Goal: Task Accomplishment & Management: Complete application form

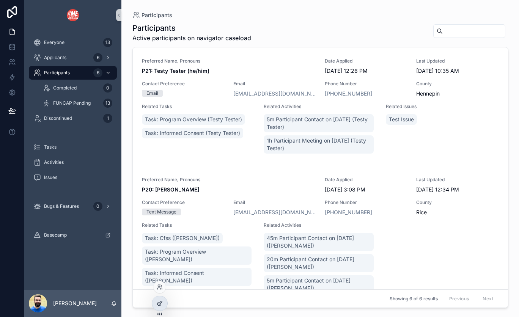
click at [159, 304] on icon at bounding box center [160, 304] width 6 height 6
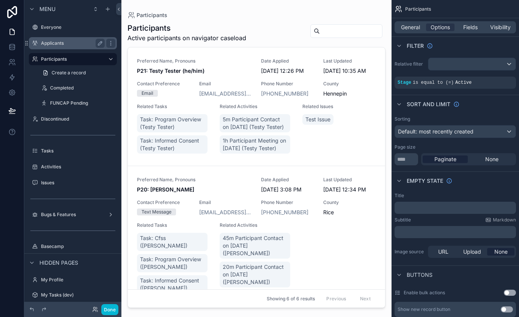
click at [67, 44] on label "Applicants" at bounding box center [71, 43] width 61 height 6
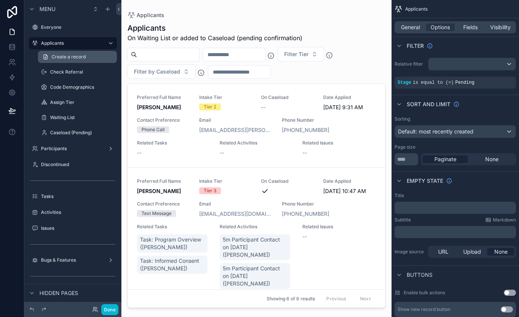
click at [69, 56] on span "Create a record" at bounding box center [69, 57] width 34 height 6
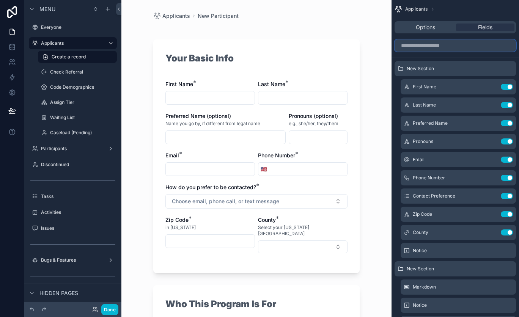
click at [454, 46] on input "scrollable content" at bounding box center [455, 45] width 121 height 12
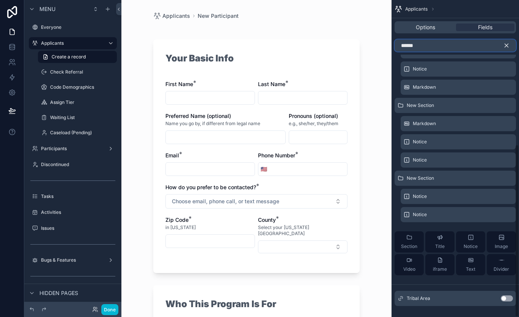
scroll to position [265, 0]
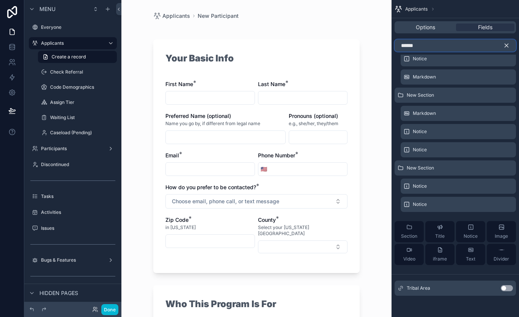
type input "******"
click at [509, 289] on button "Use setting" at bounding box center [507, 288] width 12 height 6
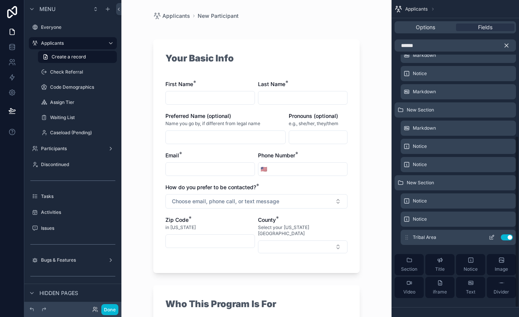
scroll to position [250, 0]
drag, startPoint x: 408, startPoint y: 238, endPoint x: 412, endPoint y: 237, distance: 3.8
click at [412, 237] on div "Tribal Area Use setting" at bounding box center [458, 237] width 115 height 15
drag, startPoint x: 406, startPoint y: 239, endPoint x: 404, endPoint y: 129, distance: 110.1
click at [404, 129] on div "New Section Notice New Section Markdown Notice Notice Notice Notice Notice Noti…" at bounding box center [455, 57] width 127 height 493
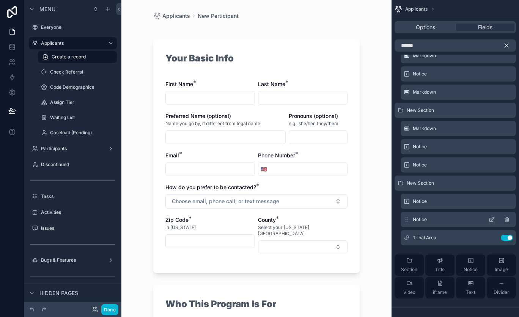
drag, startPoint x: 408, startPoint y: 239, endPoint x: 408, endPoint y: 225, distance: 13.3
click at [408, 225] on div "New Section Notice New Section Markdown Notice Notice Notice Notice Notice Noti…" at bounding box center [455, 57] width 127 height 493
drag, startPoint x: 406, startPoint y: 237, endPoint x: 406, endPoint y: 244, distance: 7.2
click at [406, 244] on div "Tribal Area Use setting" at bounding box center [458, 237] width 115 height 15
click at [505, 44] on icon "scrollable content" at bounding box center [506, 45] width 7 height 7
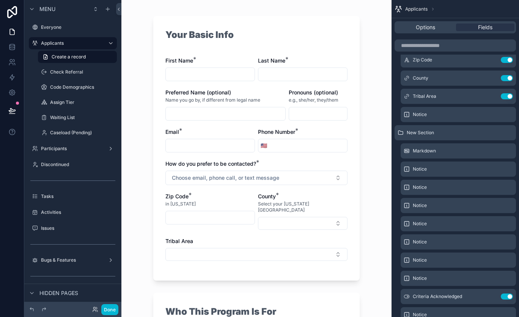
scroll to position [26, 0]
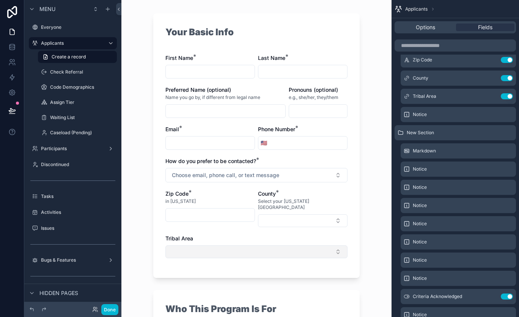
click at [330, 249] on button "Select Button" at bounding box center [256, 252] width 182 height 13
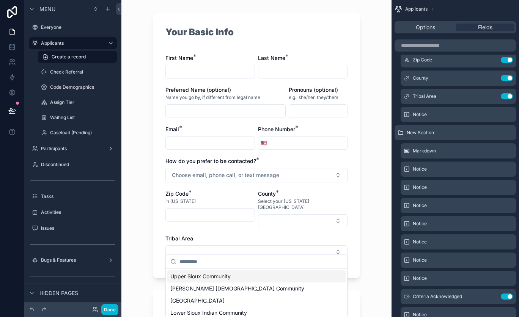
click at [356, 235] on div "Your Basic Info First Name * Last Name * Preferred Name (optional) Name you go …" at bounding box center [256, 145] width 206 height 265
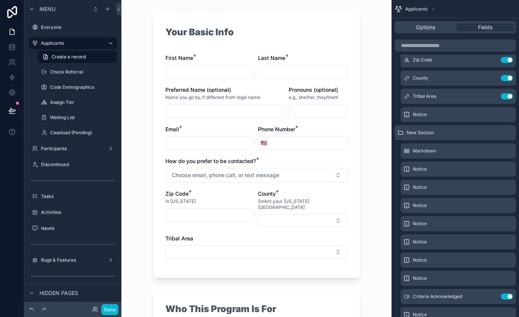
scroll to position [0, 0]
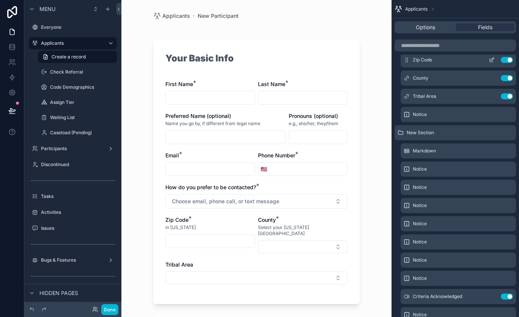
click at [493, 58] on icon "scrollable content" at bounding box center [493, 58] width 1 height 1
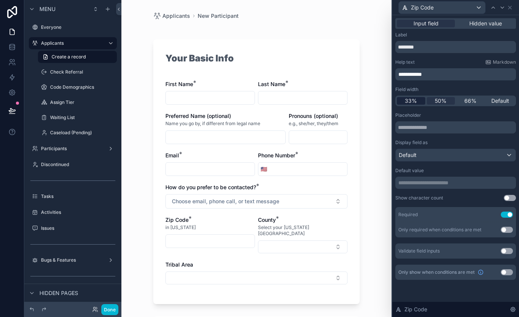
click at [409, 100] on span "33%" at bounding box center [411, 101] width 12 height 8
click at [502, 7] on icon at bounding box center [502, 8] width 6 height 6
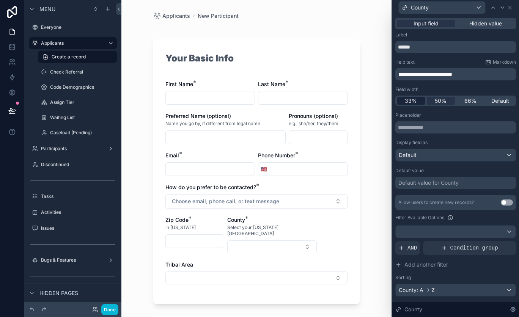
click at [414, 102] on span "33%" at bounding box center [411, 101] width 12 height 8
click at [503, 8] on icon at bounding box center [502, 8] width 6 height 6
click at [408, 99] on span "33%" at bounding box center [411, 101] width 12 height 8
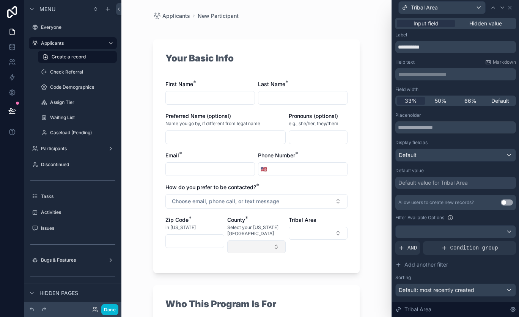
click at [275, 243] on button "Select Button" at bounding box center [256, 247] width 59 height 13
click at [300, 252] on div "Tribal Area" at bounding box center [318, 234] width 59 height 37
click at [331, 232] on button "Select Button" at bounding box center [318, 233] width 59 height 13
click at [353, 238] on div "Your Basic Info First Name * Last Name * Preferred Name (optional) Name you go …" at bounding box center [256, 156] width 206 height 234
click at [495, 5] on icon at bounding box center [493, 8] width 6 height 6
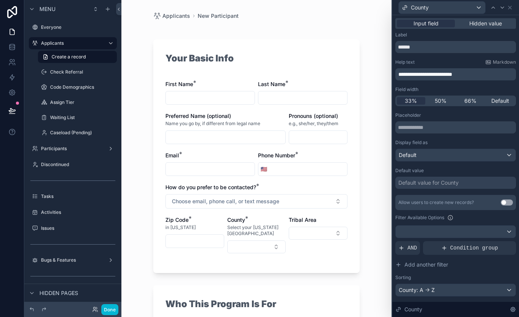
click at [452, 74] on span "**********" at bounding box center [425, 74] width 54 height 5
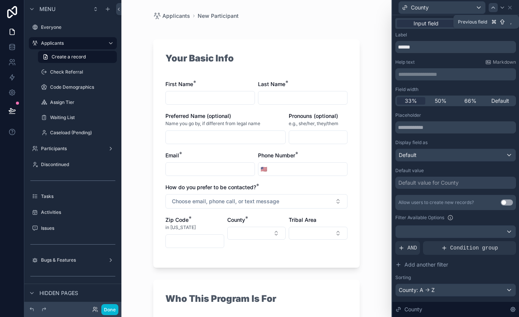
click at [495, 10] on icon at bounding box center [493, 8] width 6 height 6
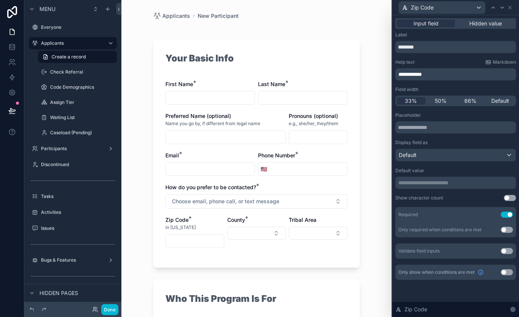
click at [422, 73] on span "**********" at bounding box center [410, 74] width 24 height 5
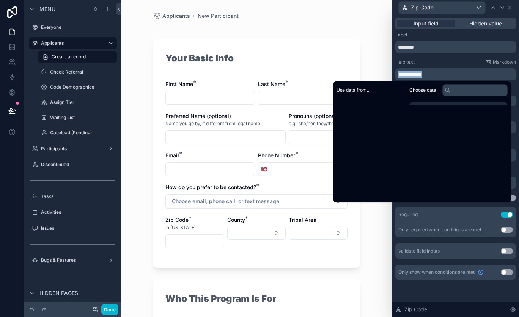
click at [422, 73] on span "**********" at bounding box center [410, 74] width 24 height 5
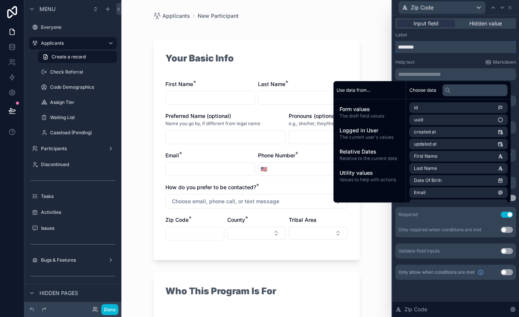
click at [431, 47] on input "********" at bounding box center [455, 47] width 121 height 12
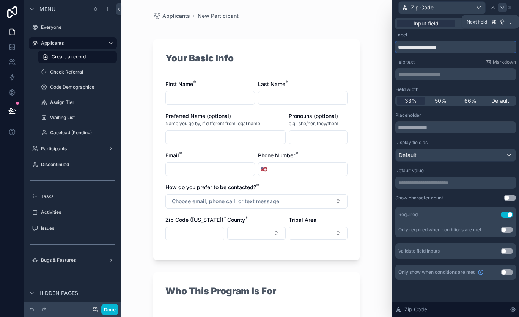
type input "**********"
click at [504, 10] on div at bounding box center [502, 7] width 9 height 9
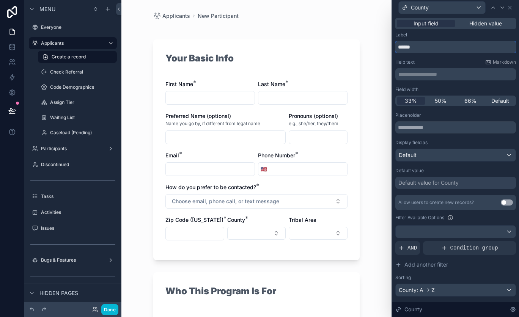
click at [452, 49] on input "******" at bounding box center [455, 47] width 121 height 12
paste input "**********"
click at [419, 45] on input "**********" at bounding box center [455, 47] width 121 height 12
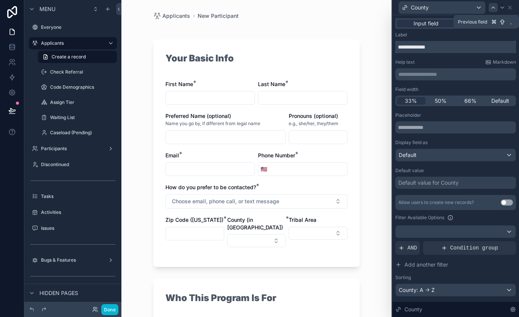
type input "**********"
click at [494, 7] on icon at bounding box center [493, 8] width 6 height 6
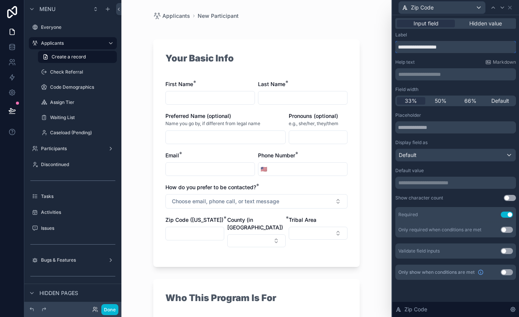
click at [419, 45] on input "**********" at bounding box center [455, 47] width 121 height 12
paste input "text"
type input "**********"
click at [504, 7] on icon at bounding box center [502, 8] width 3 height 2
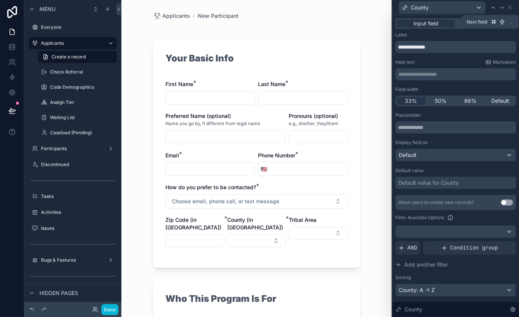
click at [504, 7] on icon at bounding box center [502, 8] width 3 height 2
click at [431, 48] on input "**********" at bounding box center [455, 47] width 121 height 12
paste input "********"
type input "**********"
click at [206, 236] on input "scrollable content" at bounding box center [195, 241] width 58 height 11
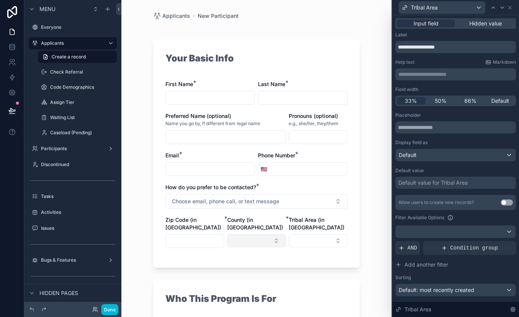
click at [246, 235] on button "Select Button" at bounding box center [256, 241] width 59 height 13
click at [270, 248] on div "Everyone 13 Applicants 6 Check Referral 1 Code Demographics 0 Assign Tier 0 Wai…" at bounding box center [256, 158] width 270 height 317
click at [304, 235] on button "Select Button" at bounding box center [318, 241] width 59 height 13
click at [347, 255] on div "Everyone 13 Applicants 6 Check Referral 1 Code Demographics 0 Assign Tier 0 Wai…" at bounding box center [256, 158] width 270 height 317
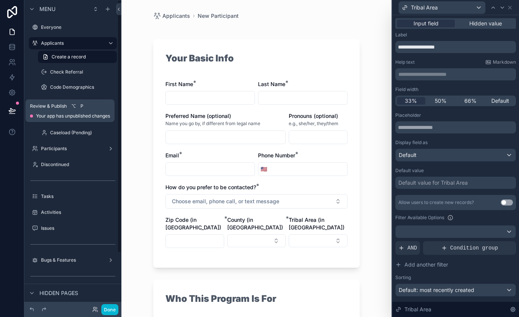
click at [13, 114] on icon at bounding box center [12, 111] width 8 height 8
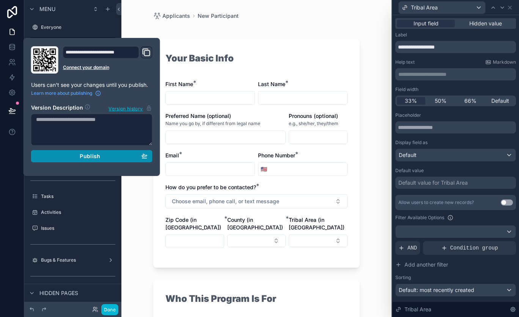
click at [59, 159] on div "Publish" at bounding box center [92, 156] width 112 height 7
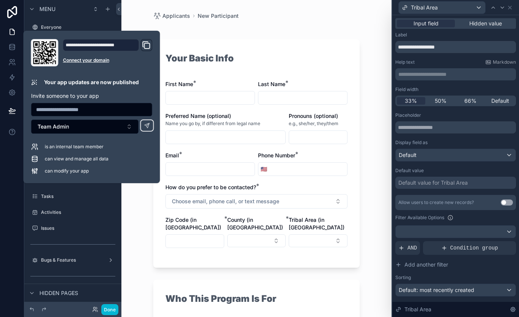
click at [137, 211] on div "Applicants New Participant Your Basic Info First Name * Last Name * Preferred N…" at bounding box center [256, 158] width 270 height 317
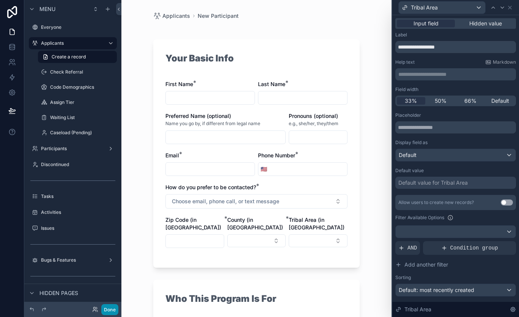
click at [110, 310] on button "Done" at bounding box center [109, 309] width 17 height 11
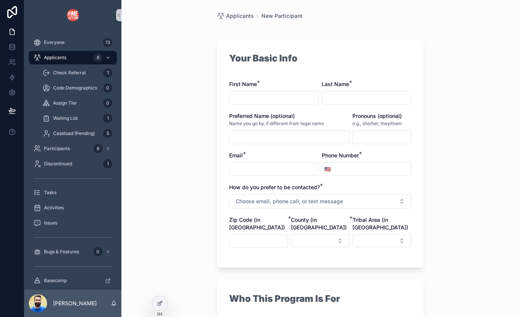
click at [253, 236] on input "scrollable content" at bounding box center [259, 241] width 58 height 11
click at [309, 235] on button "Select Button" at bounding box center [320, 241] width 59 height 13
click at [194, 232] on div "Applicants New Participant Your Basic Info First Name * Last Name * Preferred N…" at bounding box center [320, 158] width 398 height 317
click at [161, 300] on div at bounding box center [159, 303] width 15 height 14
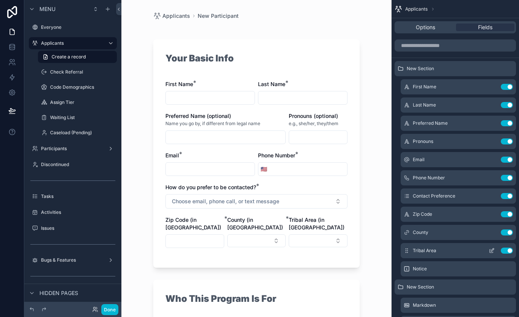
click at [493, 249] on icon "scrollable content" at bounding box center [493, 249] width 1 height 1
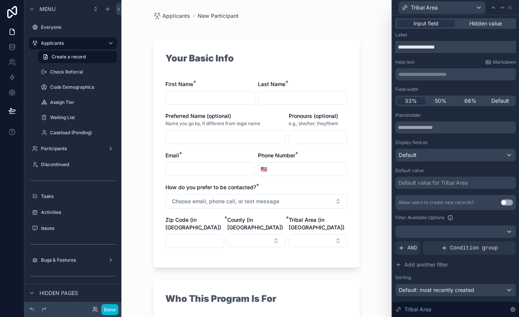
click at [445, 45] on input "**********" at bounding box center [455, 47] width 121 height 12
type input "**********"
click at [512, 7] on icon at bounding box center [510, 8] width 6 height 6
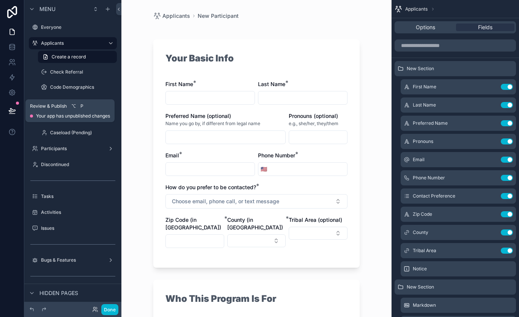
click at [16, 112] on icon at bounding box center [12, 111] width 8 height 8
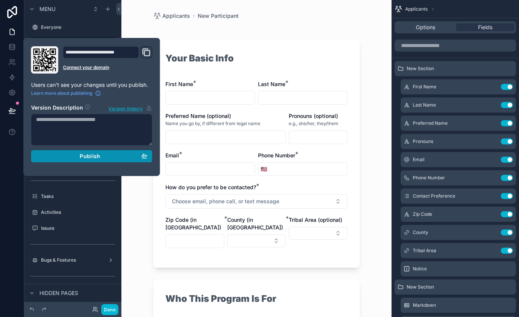
click at [56, 153] on div "Publish" at bounding box center [92, 156] width 112 height 7
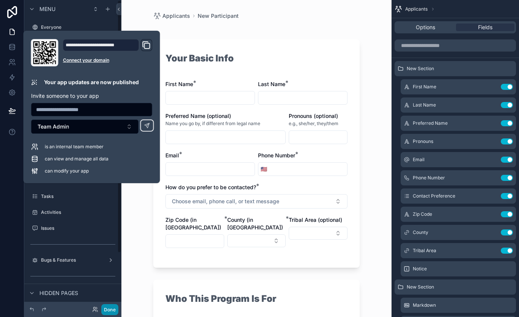
click at [104, 308] on button "Done" at bounding box center [109, 309] width 17 height 11
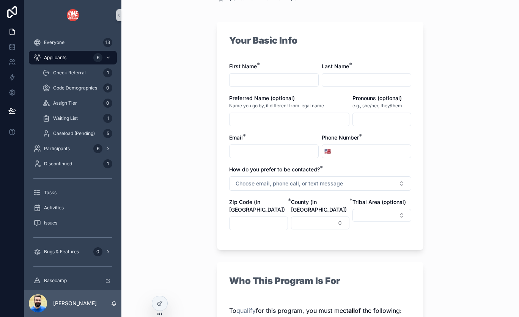
scroll to position [21, 0]
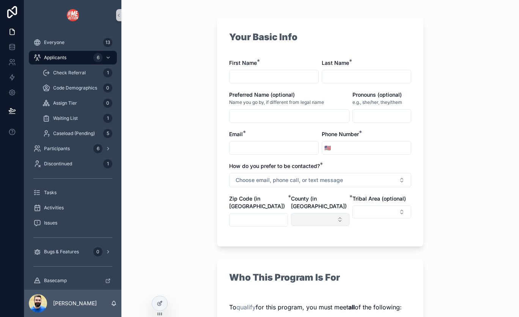
click at [335, 214] on button "Select Button" at bounding box center [320, 219] width 59 height 13
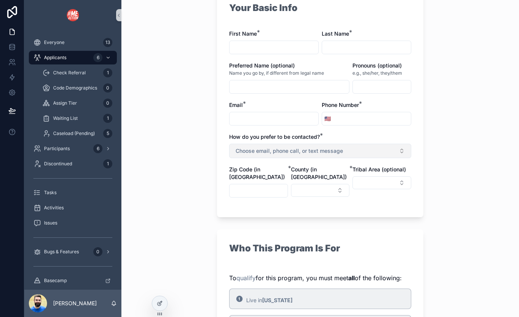
scroll to position [46, 0]
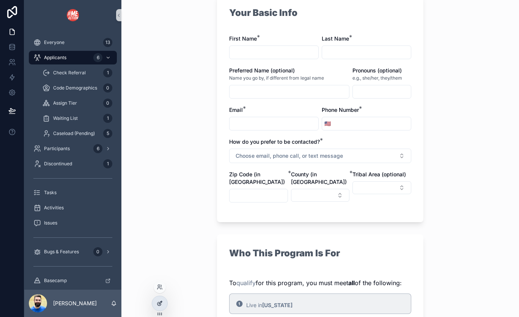
click at [157, 302] on icon at bounding box center [160, 304] width 6 height 6
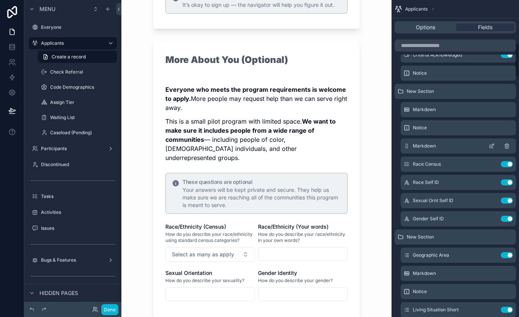
scroll to position [394, 0]
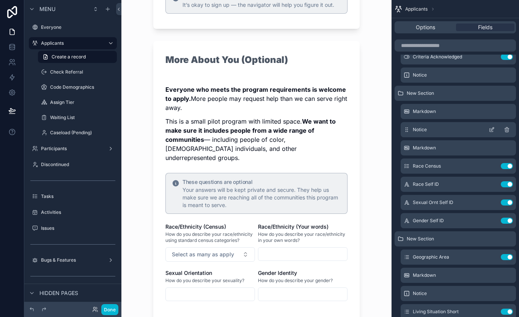
click at [490, 130] on icon "scrollable content" at bounding box center [492, 130] width 6 height 6
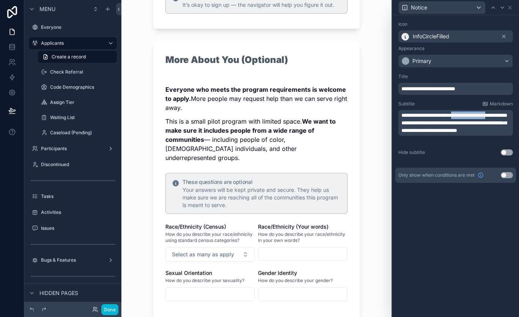
drag, startPoint x: 467, startPoint y: 115, endPoint x: 419, endPoint y: 122, distance: 49.1
click at [419, 122] on span "**********" at bounding box center [453, 123] width 105 height 20
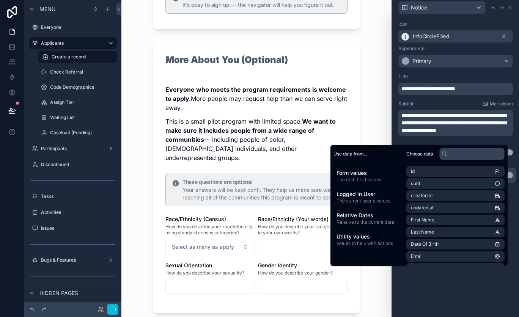
scroll to position [0, 0]
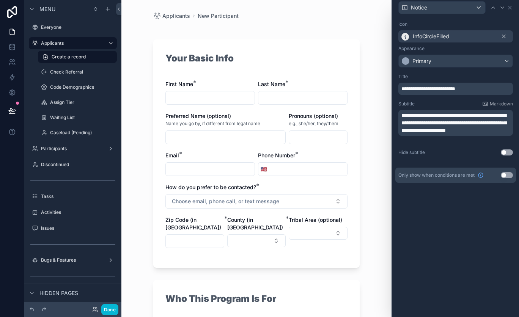
click at [385, 116] on div "Applicants New Participant Your Basic Info First Name * Last Name * Preferred N…" at bounding box center [256, 158] width 270 height 317
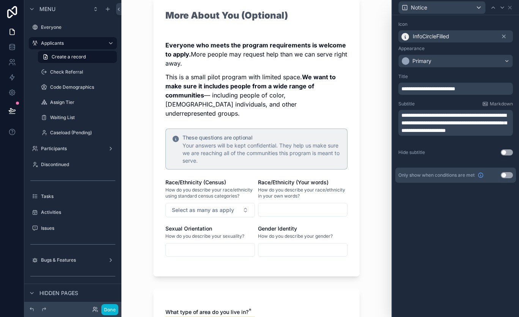
scroll to position [673, 0]
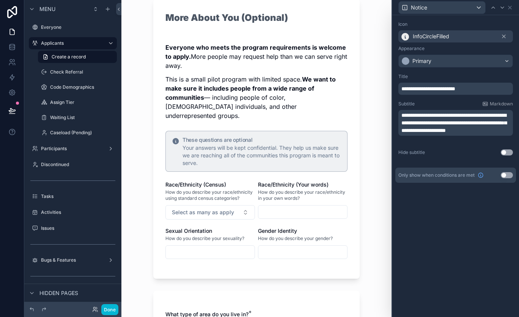
click at [385, 169] on div "Applicants New Participant Your Basic Info First Name * Last Name * Preferred N…" at bounding box center [256, 158] width 270 height 317
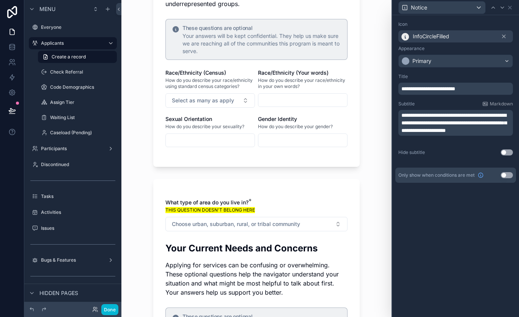
scroll to position [780, 0]
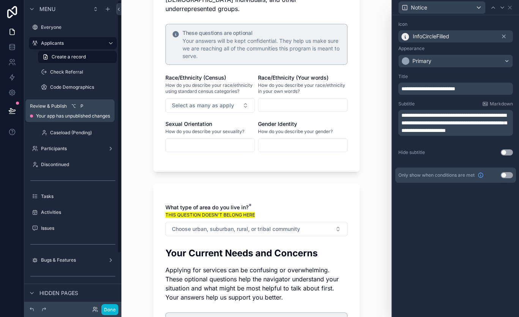
click at [13, 111] on icon at bounding box center [12, 111] width 6 height 4
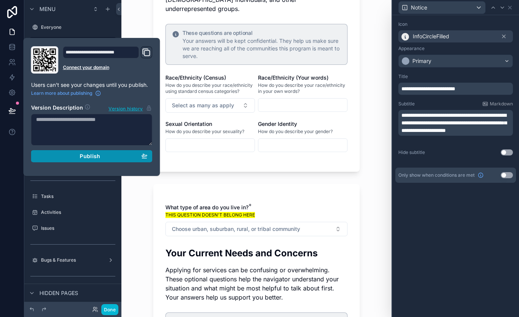
click at [55, 155] on div "Publish" at bounding box center [92, 156] width 112 height 7
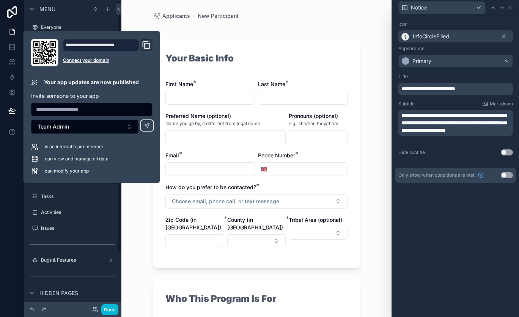
click at [135, 238] on div "Applicants New Participant Your Basic Info First Name * Last Name * Preferred N…" at bounding box center [256, 158] width 270 height 317
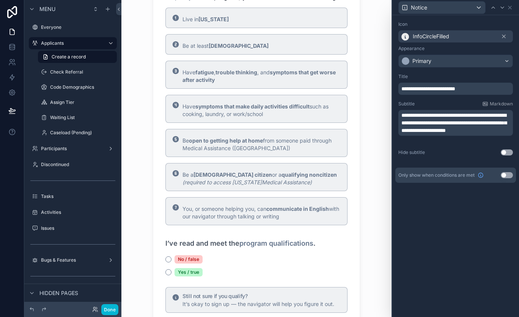
scroll to position [332, 0]
click at [104, 308] on button "Done" at bounding box center [109, 309] width 17 height 11
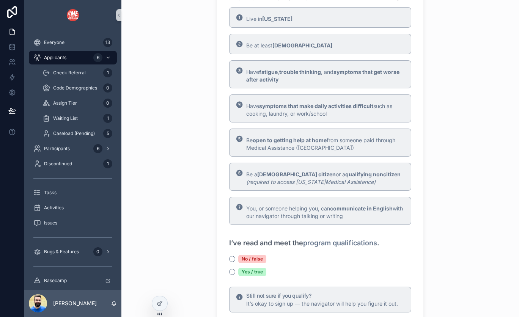
scroll to position [0, 0]
